Goal: Task Accomplishment & Management: Manage account settings

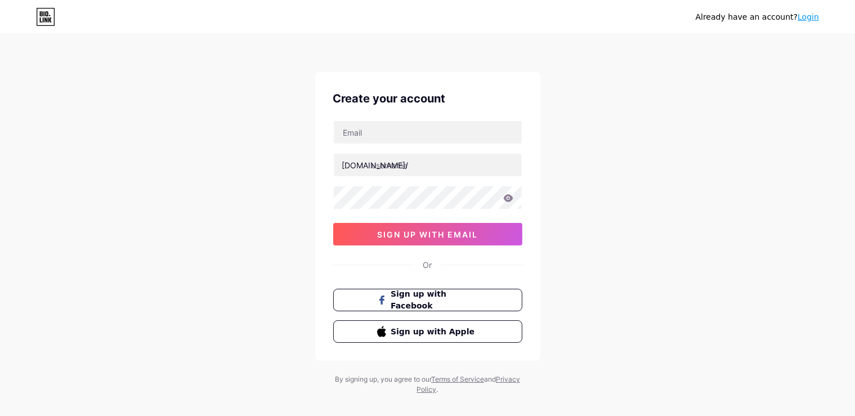
click at [811, 14] on link "Login" at bounding box center [807, 16] width 21 height 9
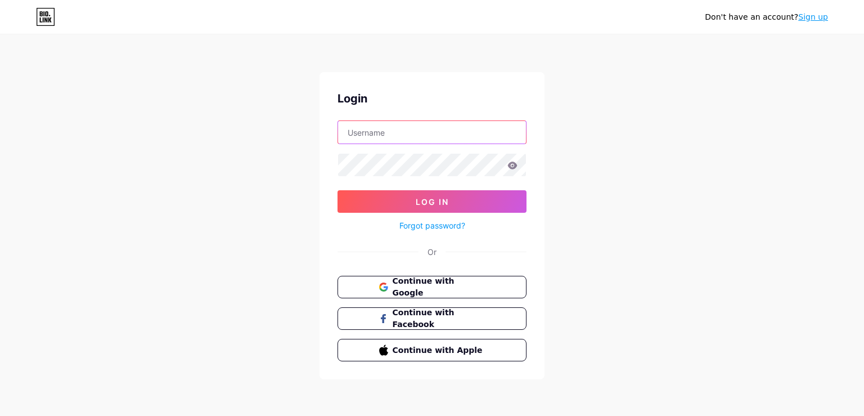
click at [375, 134] on input "text" at bounding box center [432, 132] width 188 height 23
type input "bigoagency"
click at [338, 190] on button "Log In" at bounding box center [432, 201] width 189 height 23
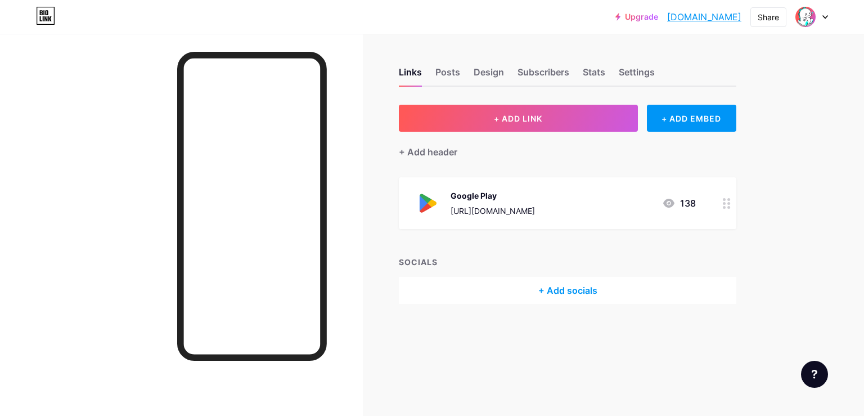
click at [721, 212] on div at bounding box center [726, 203] width 19 height 52
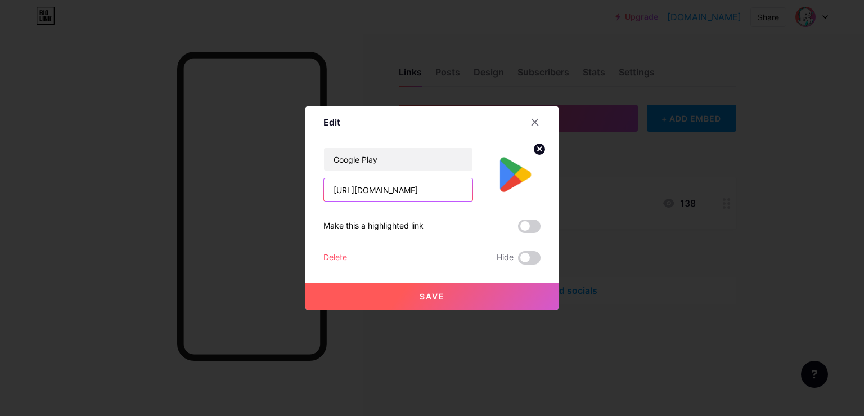
scroll to position [0, 95]
drag, startPoint x: 379, startPoint y: 192, endPoint x: 569, endPoint y: 204, distance: 190.0
click at [473, 201] on input "[URL][DOMAIN_NAME]" at bounding box center [398, 189] width 149 height 23
type input "h"
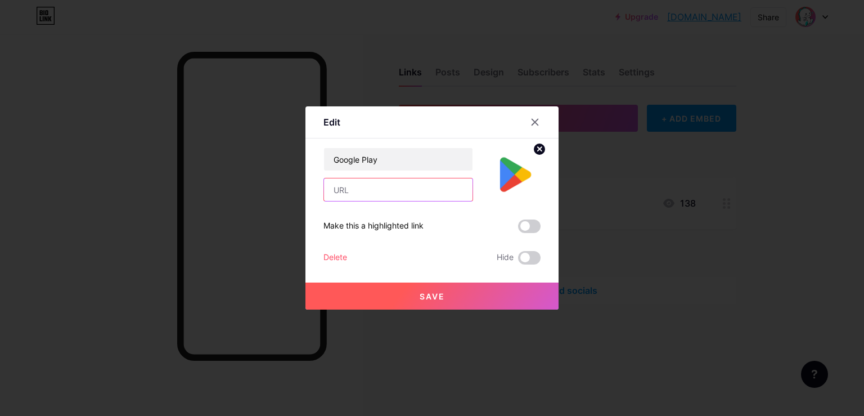
paste input "[URL][DOMAIN_NAME][PERSON_NAME]"
type input "[URL][DOMAIN_NAME][PERSON_NAME]"
click at [434, 304] on button "Save" at bounding box center [431, 295] width 253 height 27
